Goal: Complete application form

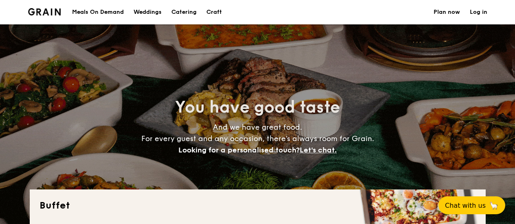
select select
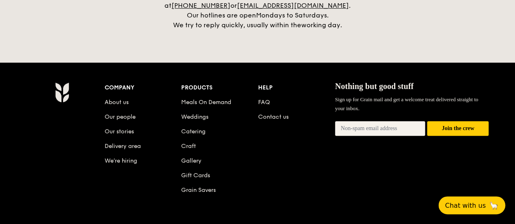
scroll to position [1748, 0]
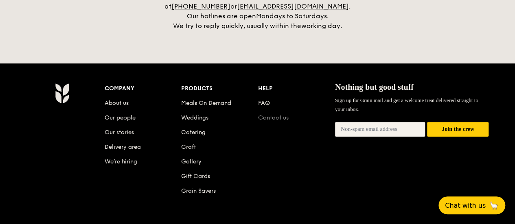
click at [263, 114] on link "Contact us" at bounding box center [273, 117] width 31 height 7
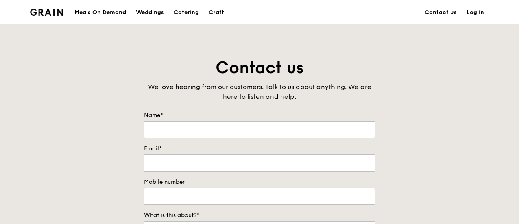
scroll to position [78, 0]
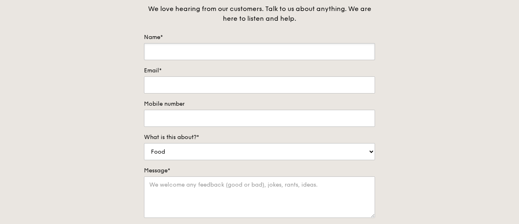
click at [274, 55] on input "Name*" at bounding box center [259, 51] width 231 height 17
type input "Chiew Wen Xin"
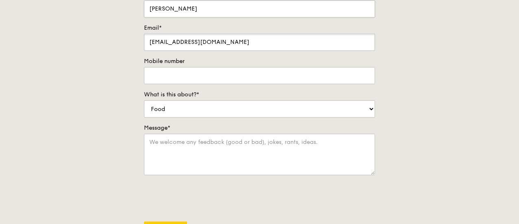
scroll to position [121, 0]
type input "e0309271@u.nus.edu"
click at [269, 76] on input "Mobile number" at bounding box center [259, 75] width 231 height 17
click at [458, 115] on div "Contact us We love hearing from our customers. Talk to us about anything. We ar…" at bounding box center [259, 106] width 519 height 340
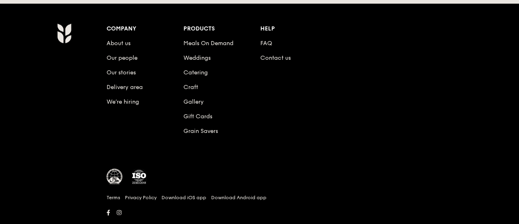
scroll to position [0, 0]
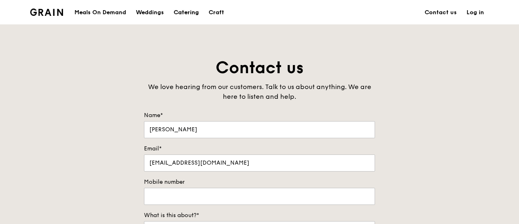
click at [184, 9] on div "Catering" at bounding box center [186, 12] width 25 height 24
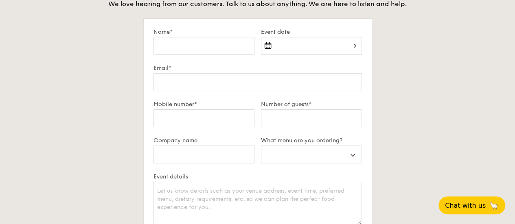
scroll to position [1421, 0]
click at [289, 153] on select "Buffet Mini Buffet High Tea Canapés Meal Boxes Wedding" at bounding box center [311, 154] width 101 height 18
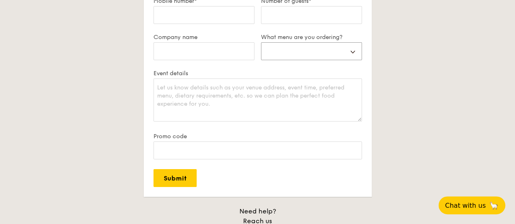
scroll to position [1524, 0]
click at [333, 52] on select "Buffet Mini Buffet High Tea Canapés Meal Boxes Wedding" at bounding box center [311, 51] width 101 height 18
select select "buffet"
click at [261, 42] on select "Buffet Mini Buffet High Tea Canapés Meal Boxes Wedding" at bounding box center [311, 51] width 101 height 18
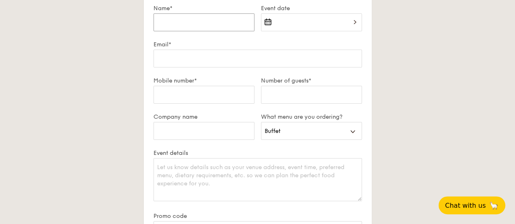
click at [219, 20] on input "Name*" at bounding box center [203, 22] width 101 height 18
type input "Chiew Wen Xin"
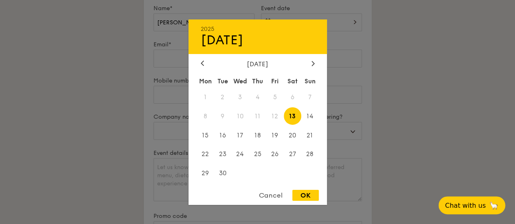
click at [291, 22] on div "2025 Sep 13 September 2025 Mon Tue Wed Thu Fri Sat Sun 1 2 3 4 5 6 7 8 9 10 11 …" at bounding box center [311, 27] width 101 height 28
click at [242, 158] on span "24" at bounding box center [240, 155] width 18 height 18
click at [272, 160] on span "26" at bounding box center [275, 155] width 18 height 18
click at [253, 155] on span "25" at bounding box center [258, 155] width 18 height 18
click at [244, 153] on span "24" at bounding box center [240, 155] width 18 height 18
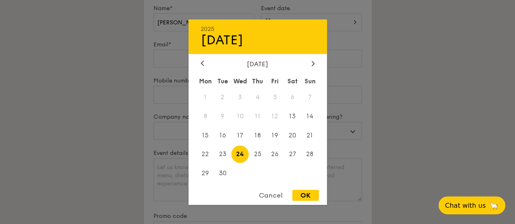
click at [307, 195] on div "OK" at bounding box center [305, 195] width 26 height 11
type input "Sep 24, 2025"
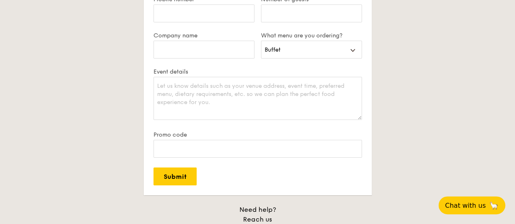
scroll to position [1474, 0]
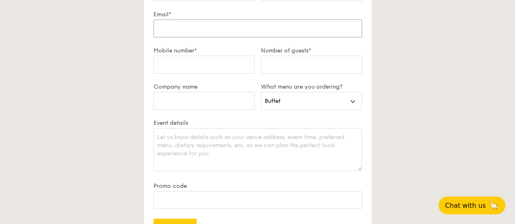
click at [214, 34] on input "Email*" at bounding box center [257, 29] width 208 height 18
type input "e0309271@u.nus.edu"
click at [422, 65] on div "Plan now We love hearing from our customers. Talk to us about anything. We are …" at bounding box center [258, 117] width 456 height 378
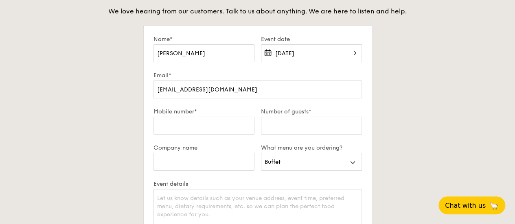
scroll to position [1413, 0]
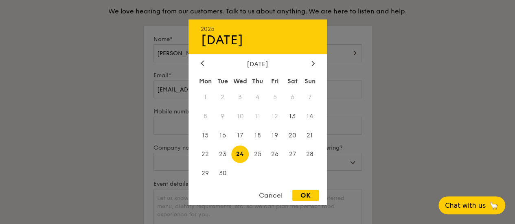
click at [345, 59] on div "Sep 24, 2025 2025 Sep 24 September 2025 Mon Tue Wed Thu Fri Sat Sun 1 2 3 4 5 6…" at bounding box center [311, 58] width 101 height 28
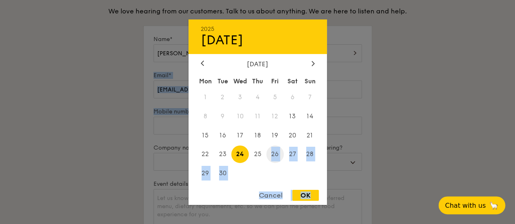
click at [270, 155] on span "26" at bounding box center [275, 155] width 18 height 18
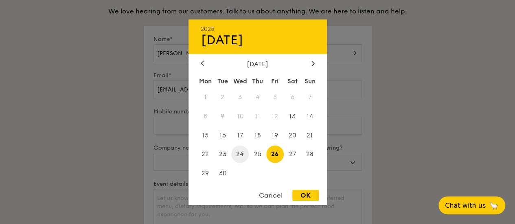
click at [237, 153] on span "24" at bounding box center [240, 155] width 18 height 18
click at [317, 194] on div "OK" at bounding box center [305, 195] width 26 height 11
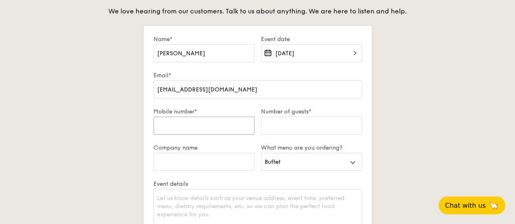
click at [211, 119] on input "Mobile number*" at bounding box center [203, 126] width 101 height 18
type input "97724056"
click at [281, 131] on input "Number of guests*" at bounding box center [311, 126] width 101 height 18
type input "450"
click at [215, 162] on input "Company name" at bounding box center [203, 162] width 101 height 18
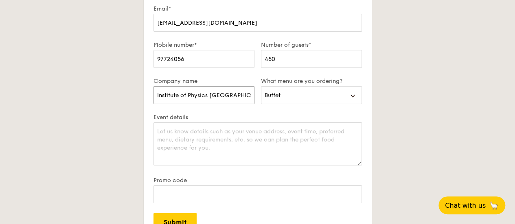
scroll to position [1501, 0]
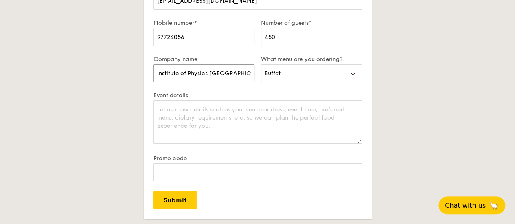
type input "Institute of Physics Singapore"
click at [218, 120] on textarea "Event details" at bounding box center [257, 122] width 208 height 43
click at [242, 126] on textarea "Event details" at bounding box center [257, 122] width 208 height 43
paste textarea "Hi, I'm Wen Xin from Institute of Physics Singapore. We would like a quotation …"
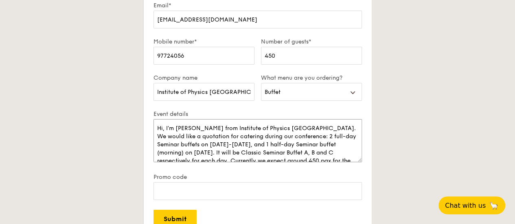
scroll to position [1482, 0]
click at [335, 128] on textarea "Hi, I'm Wen Xin from Institute of Physics Singapore. We would like a quotation …" at bounding box center [257, 141] width 208 height 43
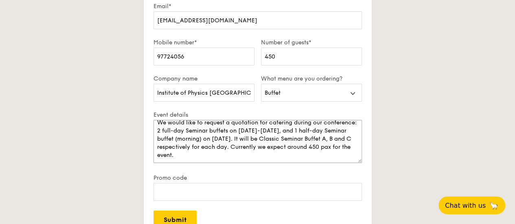
scroll to position [37, 0]
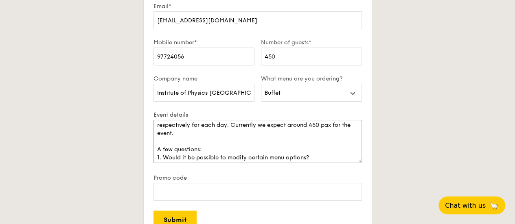
click at [161, 149] on textarea "Hi, I'm Wen Xin from Institute of Physics Singapore. We would like to request a…" at bounding box center [257, 141] width 208 height 43
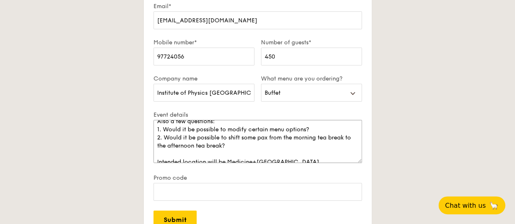
scroll to position [66, 0]
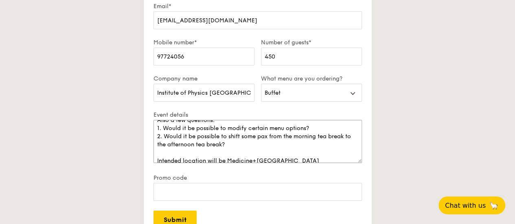
click at [251, 142] on textarea "Hi, I'm Wen Xin from Institute of Physics Singapore. We would like to request a…" at bounding box center [257, 141] width 208 height 43
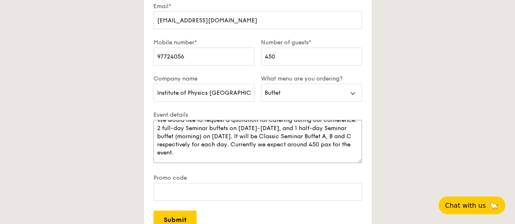
scroll to position [0, 0]
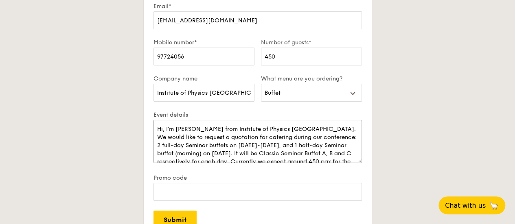
type textarea "Hi, I'm Wen Xin from Institute of Physics Singapore. We would like to request a…"
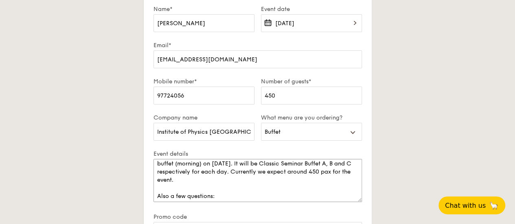
scroll to position [1525, 0]
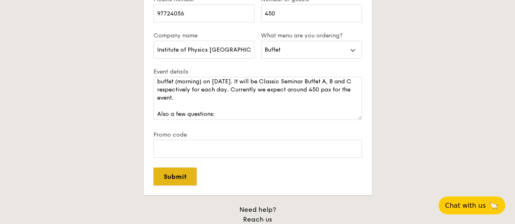
click at [169, 171] on input "Submit" at bounding box center [174, 177] width 43 height 18
select select
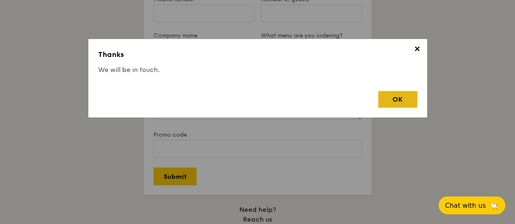
scroll to position [0, 0]
click at [405, 96] on div "OK" at bounding box center [397, 99] width 39 height 17
